Goal: Task Accomplishment & Management: Use online tool/utility

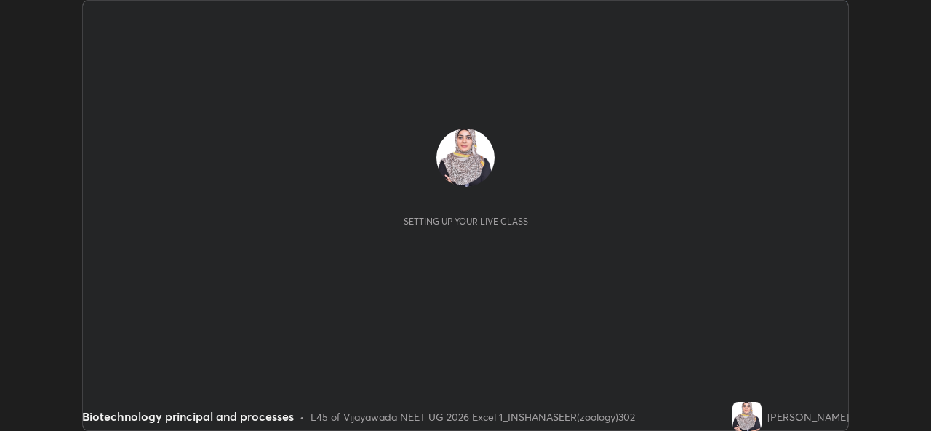
scroll to position [431, 931]
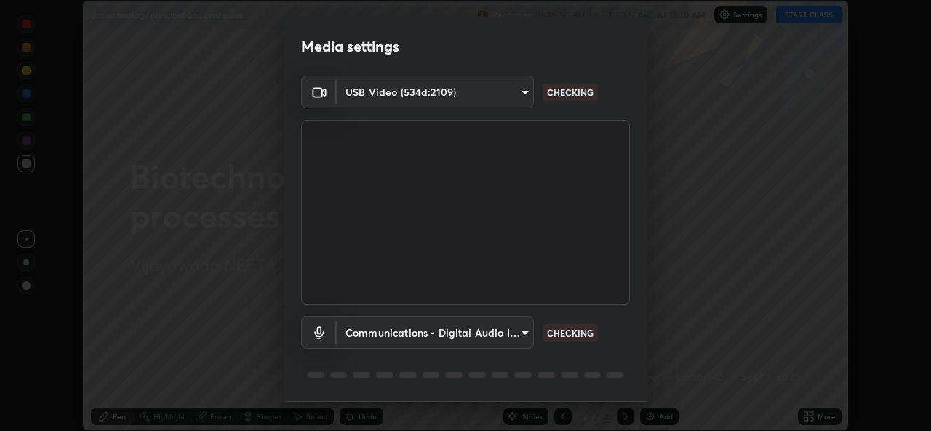
type input "0064ea84de2a44cc79998f9e6e3b0ad63f42f17a352596ba89907dc5edd5337d"
click at [519, 335] on body "Erase all Biotechnology principal and processes Recording WAS SCHEDULED TO STAR…" at bounding box center [465, 215] width 931 height 431
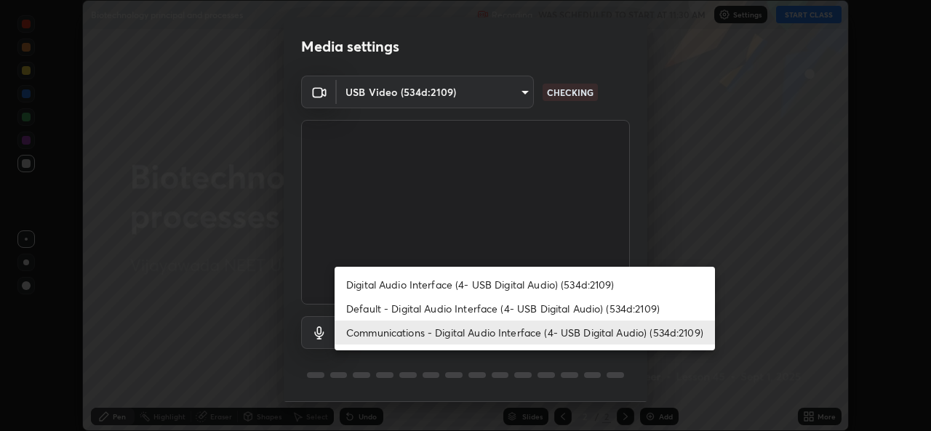
click at [539, 309] on li "Default - Digital Audio Interface (4- USB Digital Audio) (534d:2109)" at bounding box center [524, 309] width 380 height 24
type input "default"
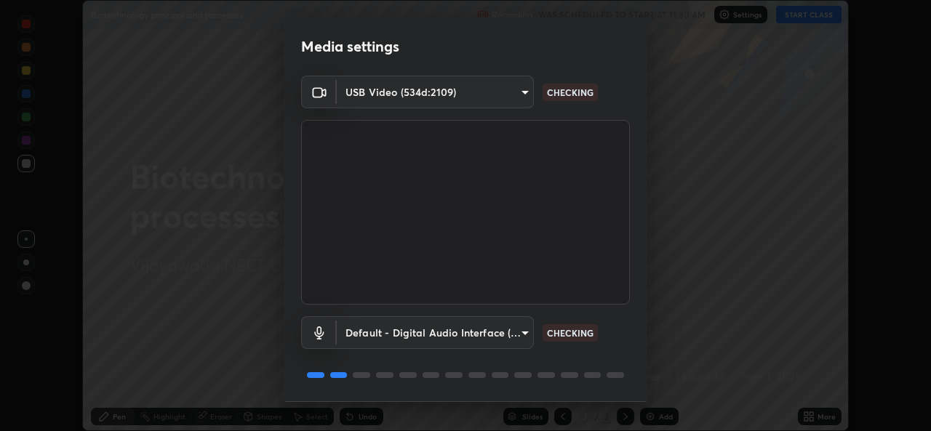
scroll to position [46, 0]
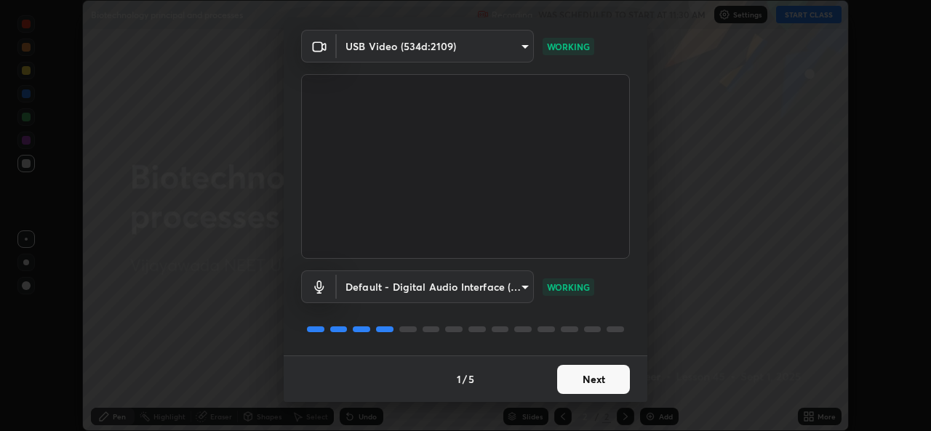
click at [579, 379] on button "Next" at bounding box center [593, 379] width 73 height 29
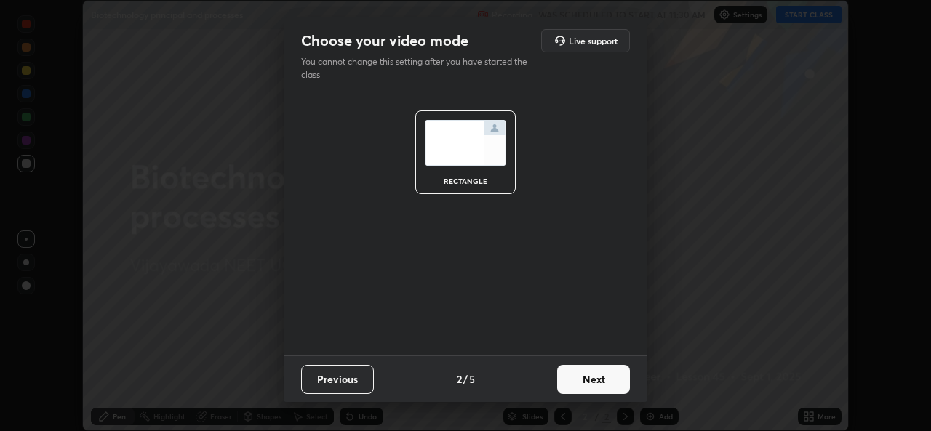
click at [579, 380] on button "Next" at bounding box center [593, 379] width 73 height 29
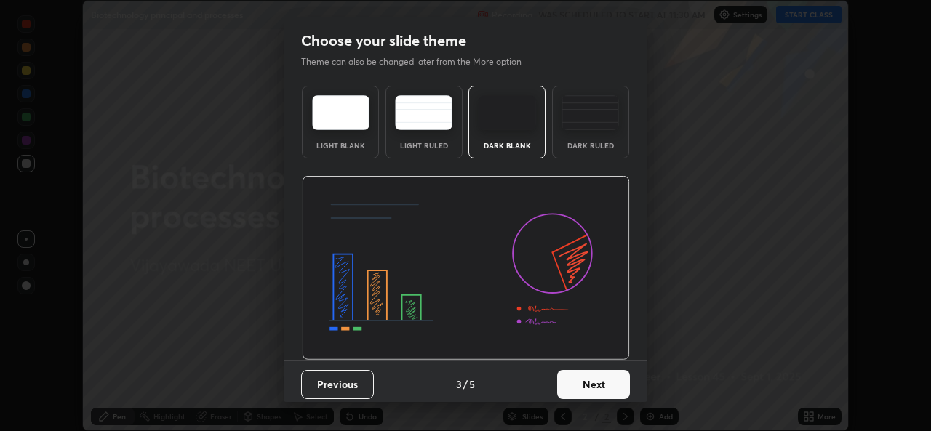
click at [581, 382] on button "Next" at bounding box center [593, 384] width 73 height 29
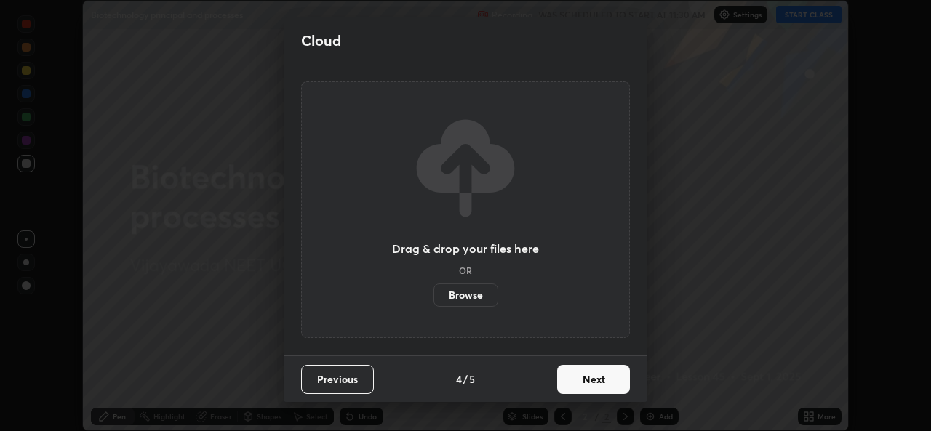
click at [578, 383] on button "Next" at bounding box center [593, 379] width 73 height 29
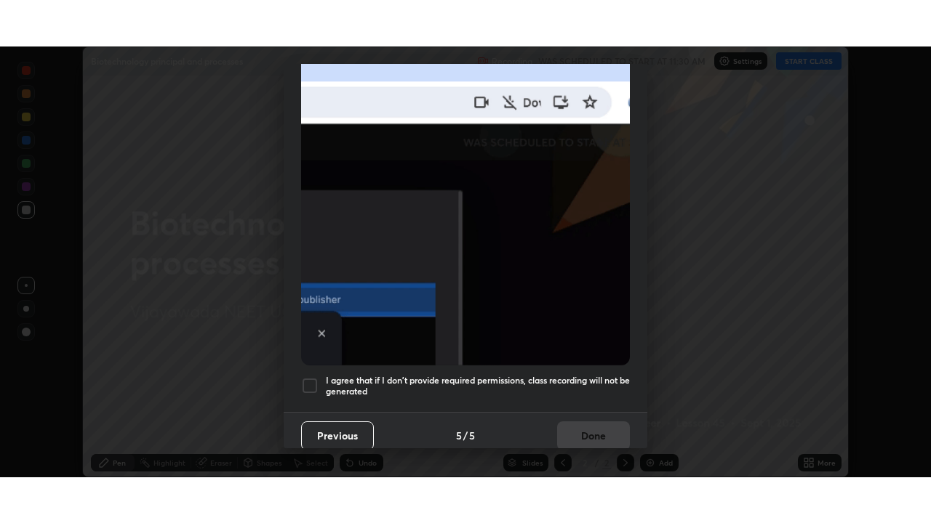
scroll to position [342, 0]
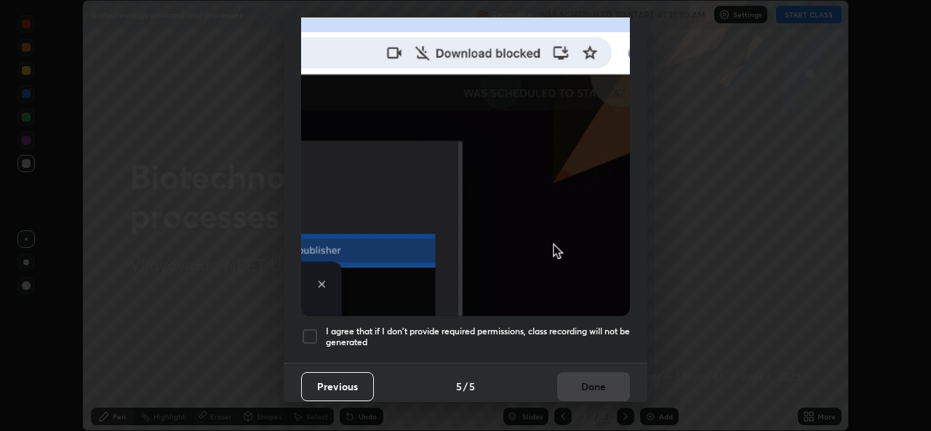
click at [309, 328] on div at bounding box center [309, 336] width 17 height 17
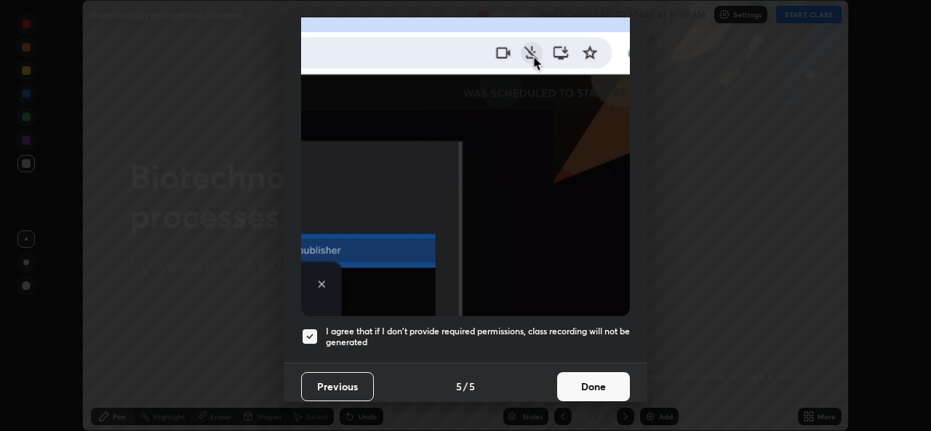
click at [567, 381] on button "Done" at bounding box center [593, 386] width 73 height 29
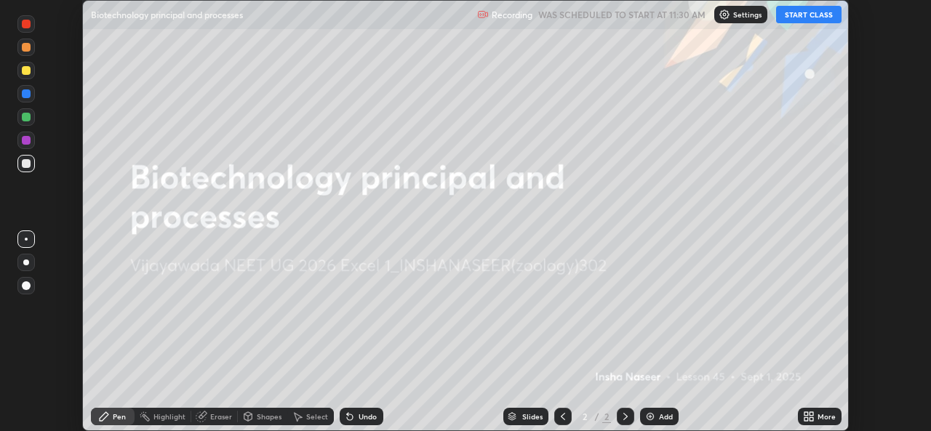
click at [809, 16] on button "START CLASS" at bounding box center [808, 14] width 65 height 17
click at [811, 413] on icon at bounding box center [811, 414] width 4 height 4
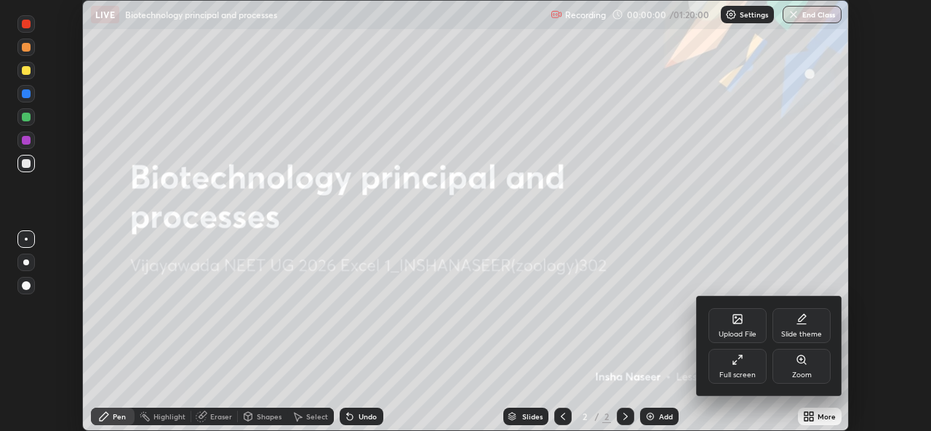
click at [743, 365] on div "Full screen" at bounding box center [737, 366] width 58 height 35
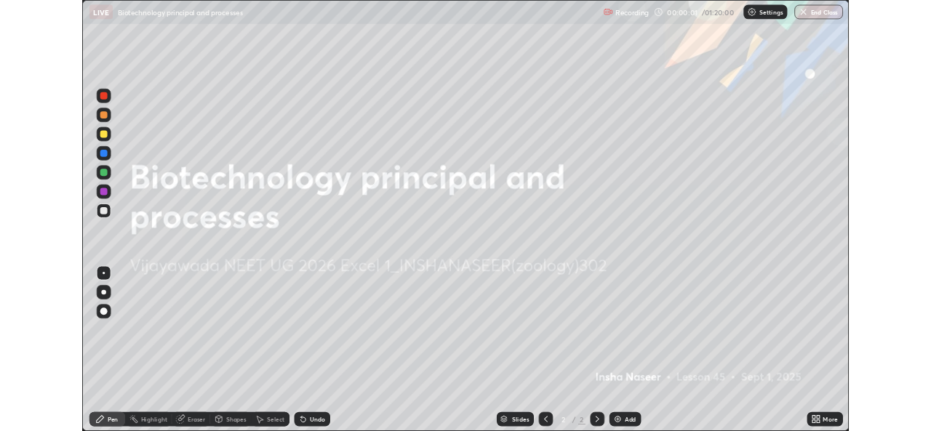
scroll to position [523, 931]
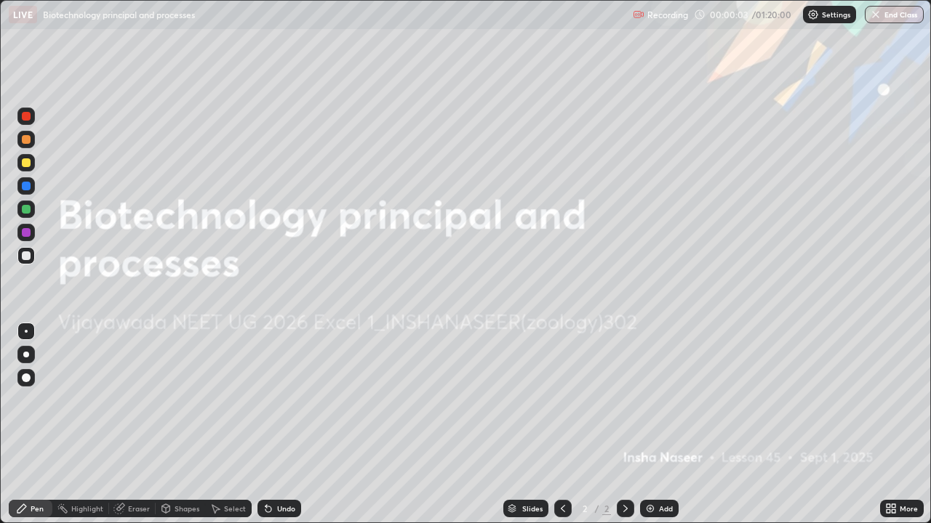
click at [894, 430] on icon at bounding box center [891, 509] width 12 height 12
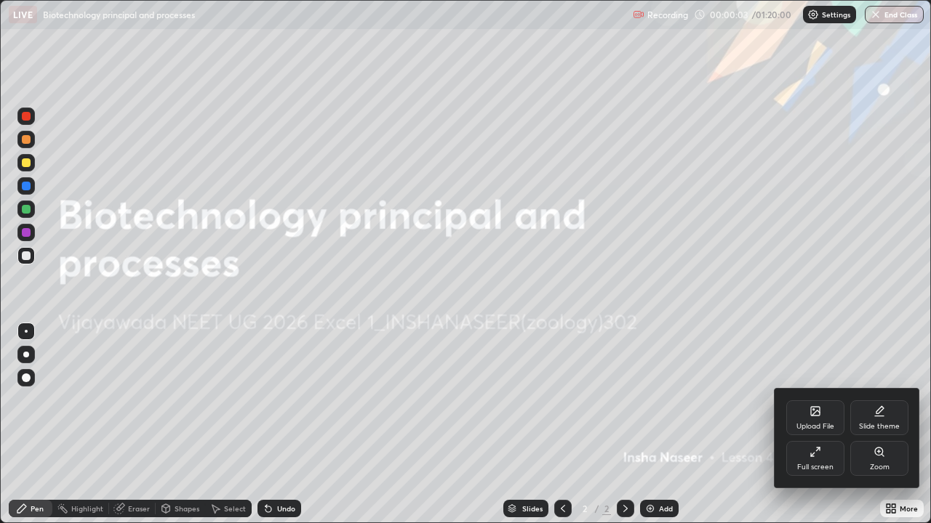
click at [817, 430] on div "Full screen" at bounding box center [815, 458] width 58 height 35
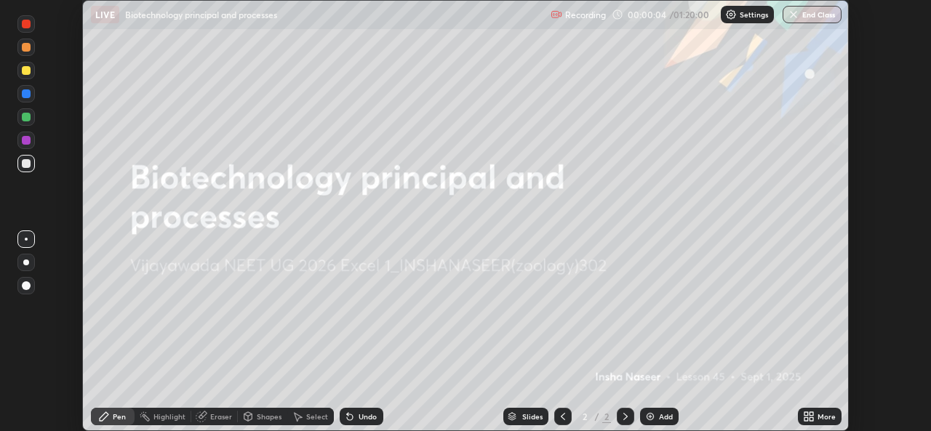
scroll to position [72276, 71777]
